Goal: Task Accomplishment & Management: Use online tool/utility

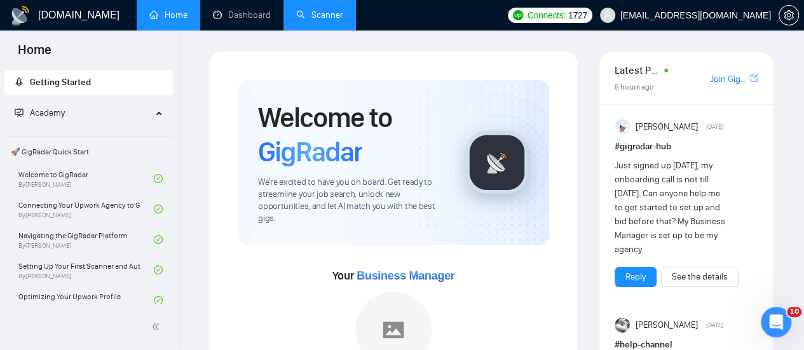
click at [325, 12] on link "Scanner" at bounding box center [319, 15] width 47 height 11
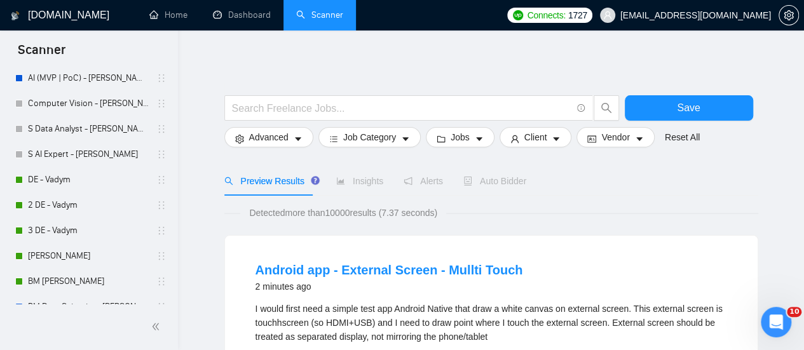
scroll to position [191, 0]
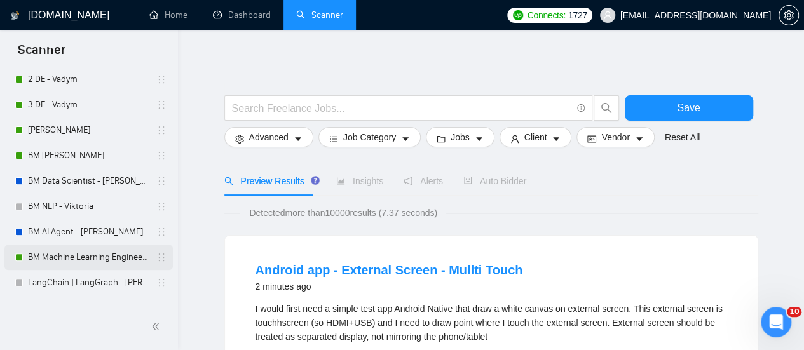
click at [78, 252] on link "BM Machine Learning Engineer - [PERSON_NAME]" at bounding box center [88, 257] width 121 height 25
